Goal: Navigation & Orientation: Understand site structure

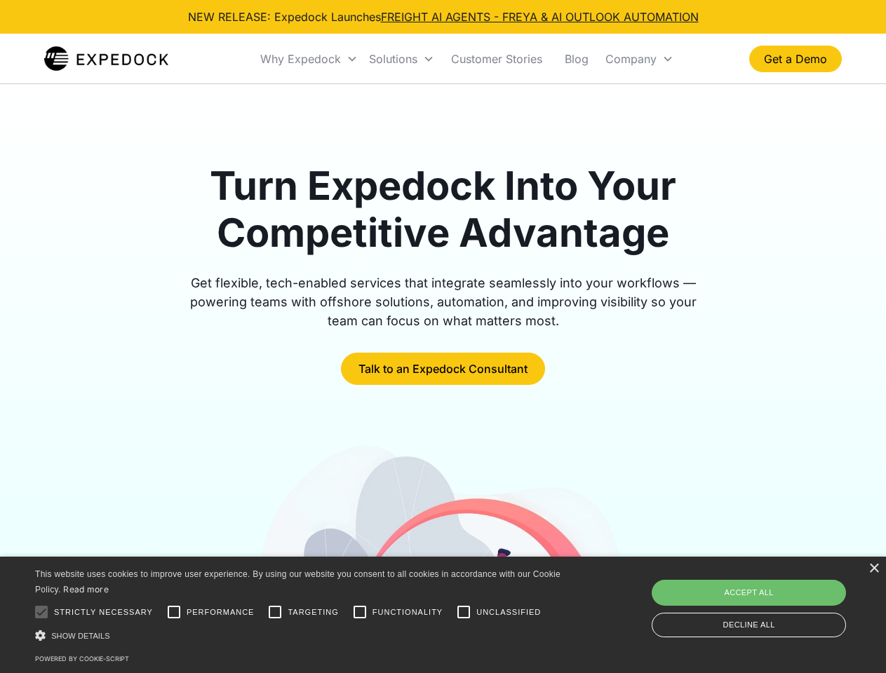
click at [309, 59] on div "Why Expedock" at bounding box center [300, 59] width 81 height 14
click at [401, 59] on div "Solutions" at bounding box center [393, 59] width 48 height 14
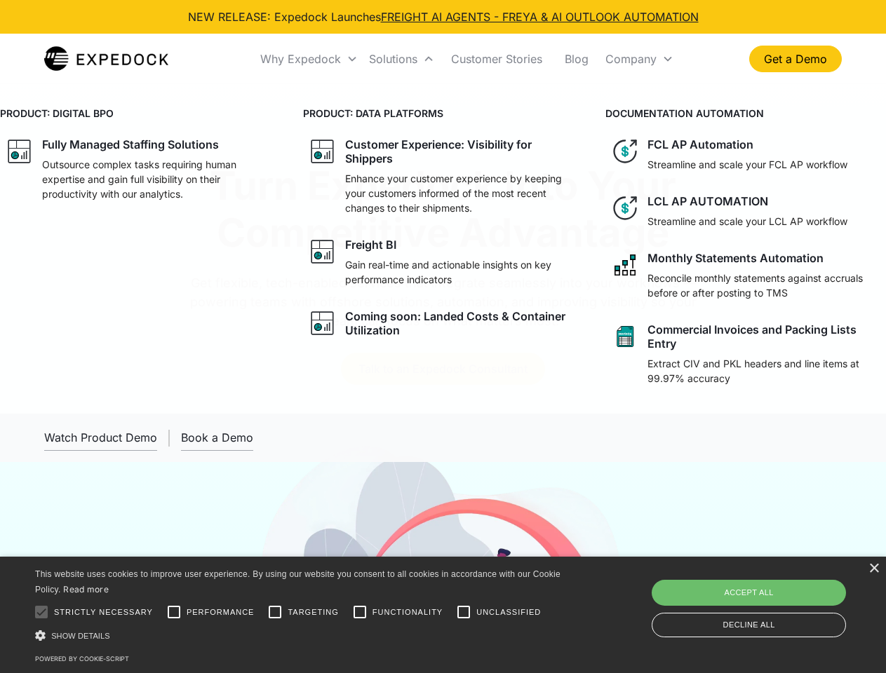
click at [639, 59] on div "Company" at bounding box center [630, 59] width 51 height 14
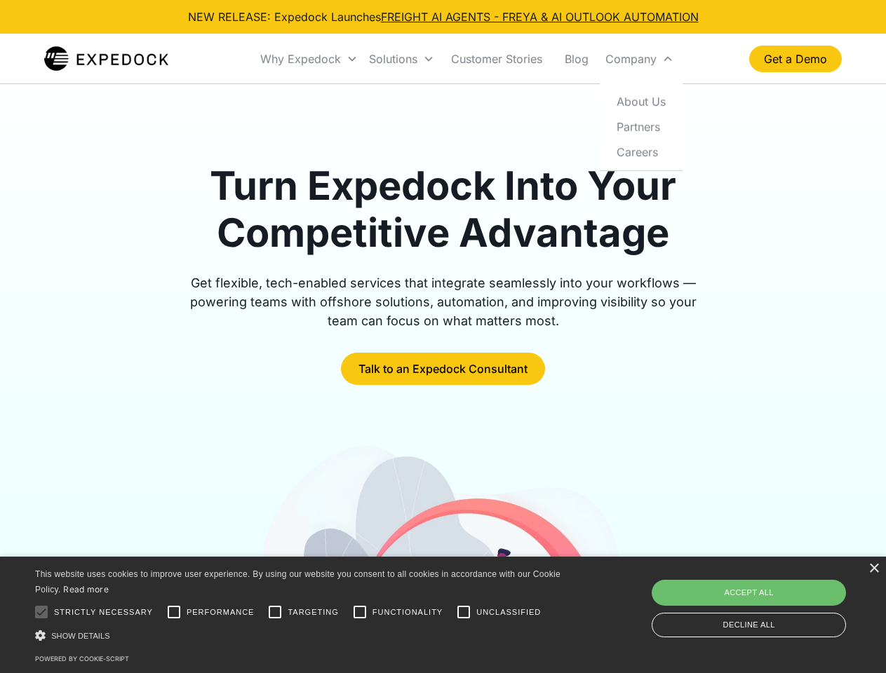
click at [41, 612] on div at bounding box center [41, 612] width 28 height 28
click at [174, 612] on input "Performance" at bounding box center [174, 612] width 28 height 28
checkbox input "true"
click at [275, 612] on input "Targeting" at bounding box center [275, 612] width 28 height 28
checkbox input "true"
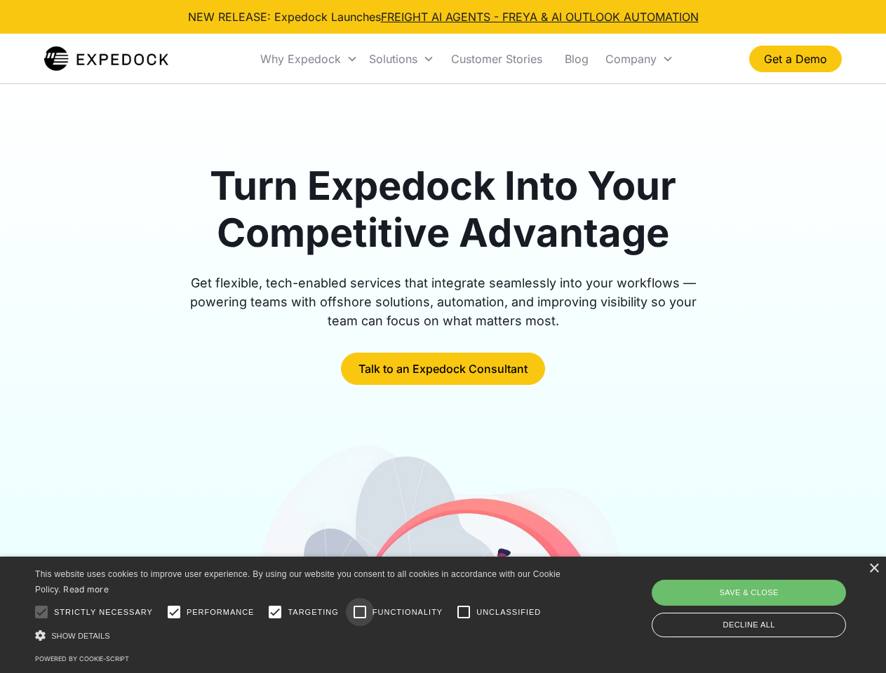
click at [360, 612] on input "Functionality" at bounding box center [360, 612] width 28 height 28
checkbox input "true"
click at [464, 612] on input "Unclassified" at bounding box center [464, 612] width 28 height 28
checkbox input "true"
click at [300, 635] on div "Show details Hide details" at bounding box center [300, 635] width 530 height 15
